Goal: Find specific page/section: Find specific page/section

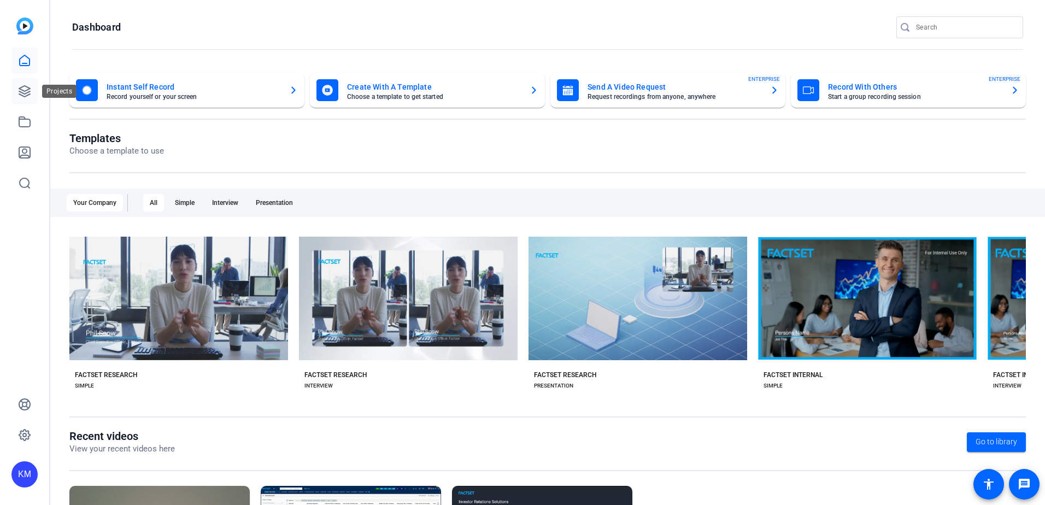
click at [27, 90] on icon at bounding box center [24, 91] width 11 height 11
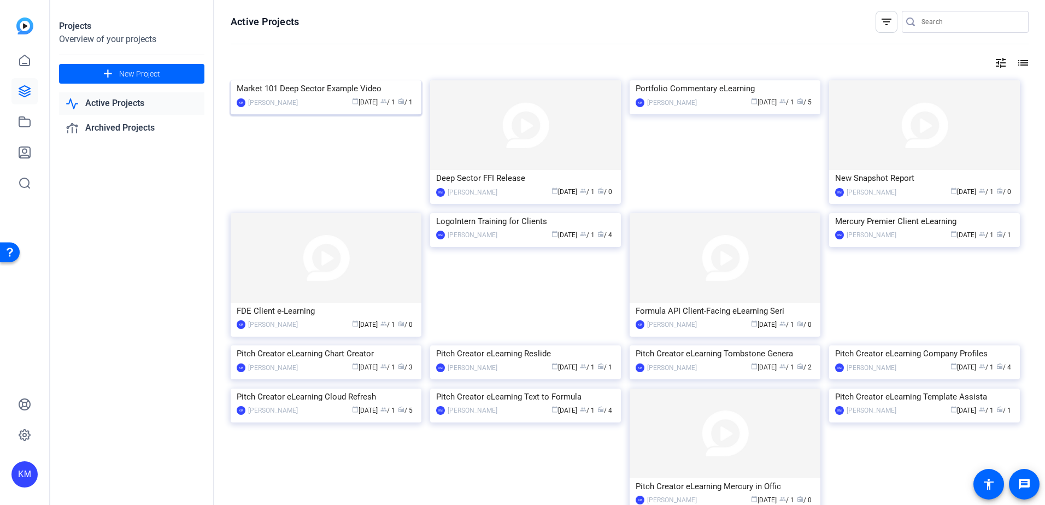
click at [337, 80] on img at bounding box center [326, 80] width 191 height 0
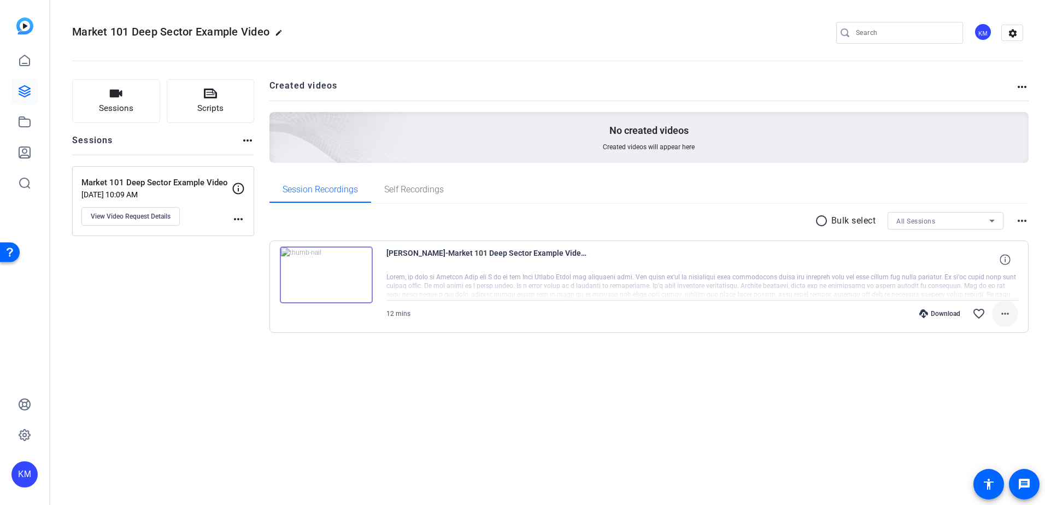
click at [999, 310] on mat-icon "more_horiz" at bounding box center [1005, 313] width 13 height 13
click at [602, 388] on div at bounding box center [522, 252] width 1045 height 505
click at [29, 58] on icon at bounding box center [25, 60] width 10 height 10
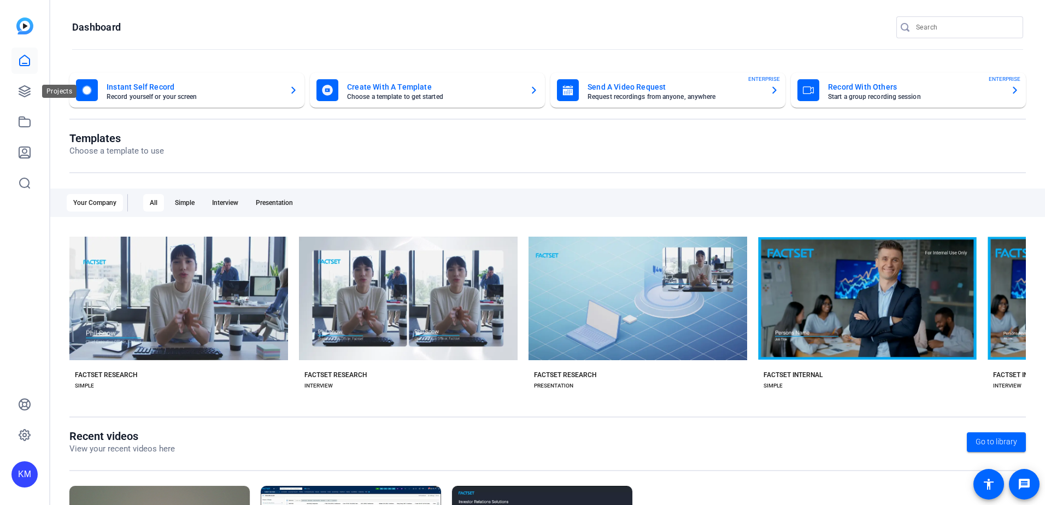
click at [23, 95] on icon at bounding box center [24, 91] width 13 height 13
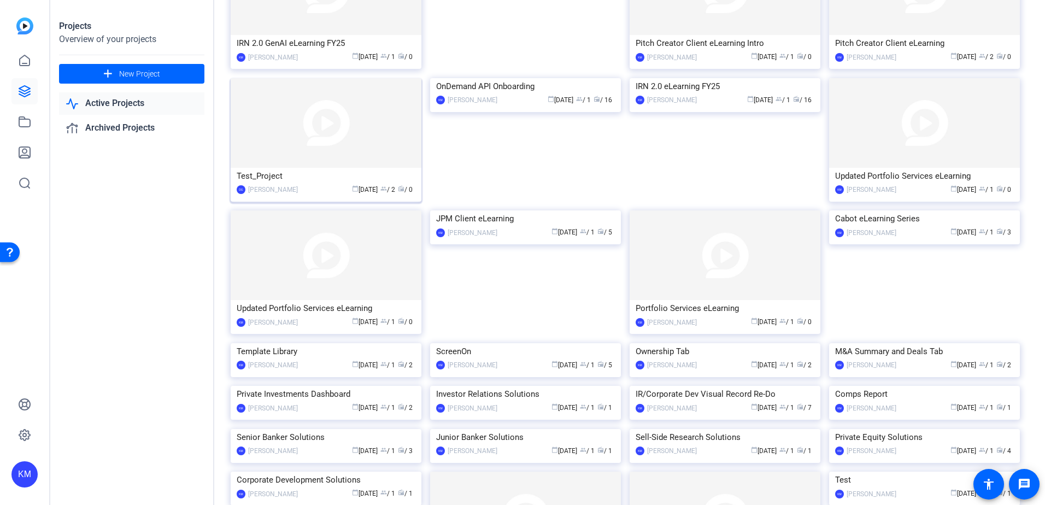
scroll to position [699, 0]
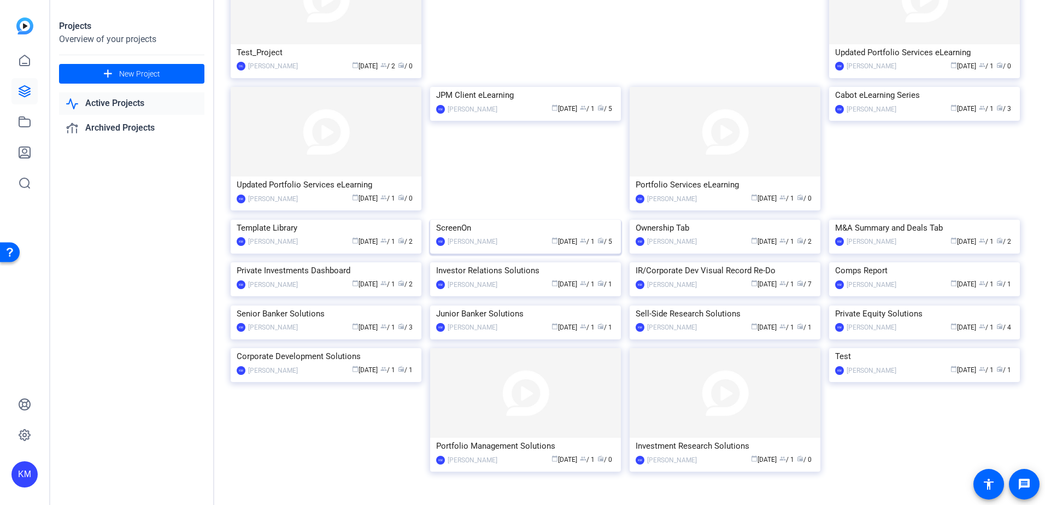
click at [544, 220] on img at bounding box center [525, 220] width 191 height 0
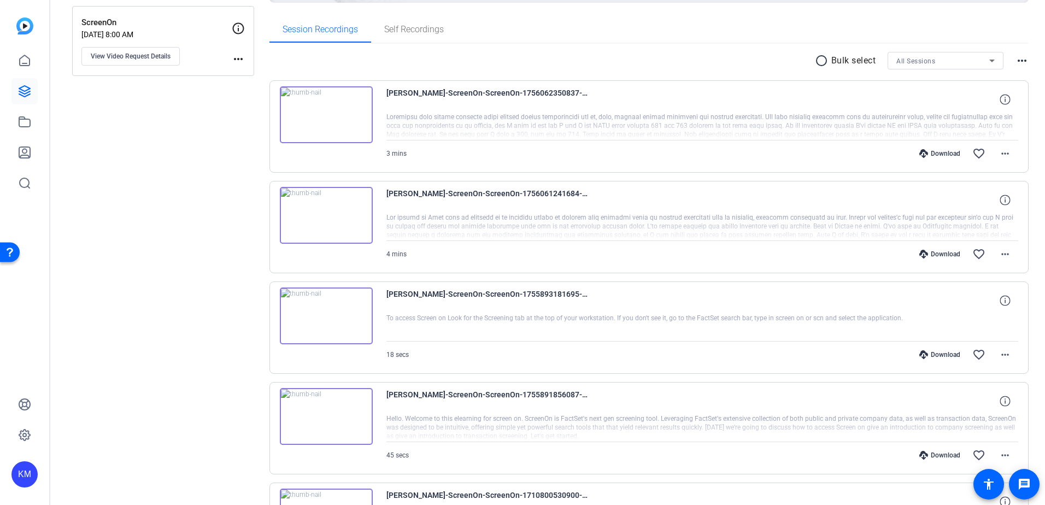
scroll to position [164, 0]
